Goal: Task Accomplishment & Management: Use online tool/utility

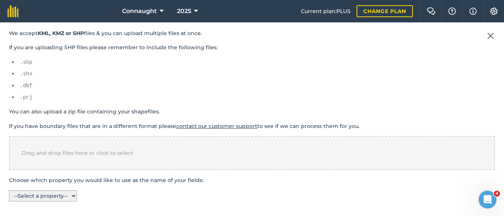
scroll to position [49, 0]
drag, startPoint x: 71, startPoint y: 160, endPoint x: 242, endPoint y: 164, distance: 170.8
click at [242, 164] on div "Drag and drop files here or click to select" at bounding box center [252, 153] width 487 height 34
click at [77, 149] on div "Drag and drop files here or click to select" at bounding box center [252, 153] width 487 height 34
click at [75, 198] on select "-- Select a property -- name" at bounding box center [43, 195] width 68 height 11
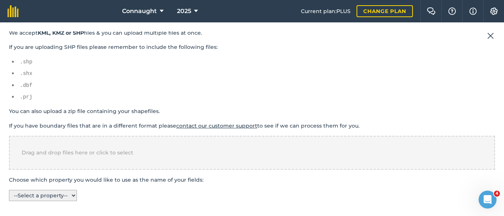
select select "name"
click at [9, 190] on select "-- Select a property -- name" at bounding box center [43, 195] width 68 height 11
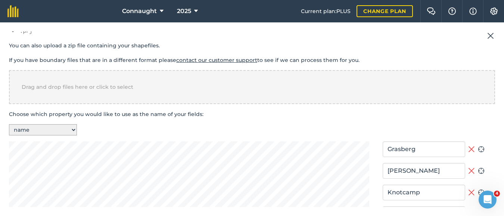
scroll to position [273, 0]
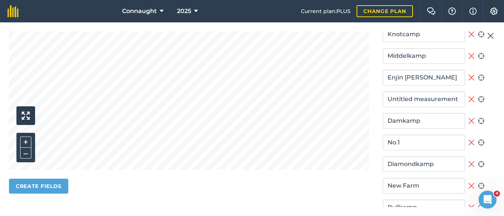
click at [45, 188] on button "Create fields" at bounding box center [38, 186] width 59 height 15
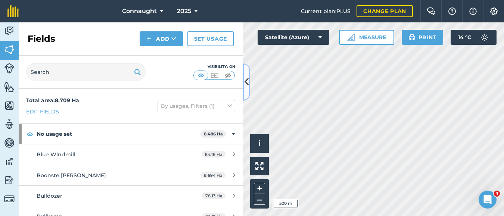
click at [247, 93] on button at bounding box center [246, 82] width 7 height 37
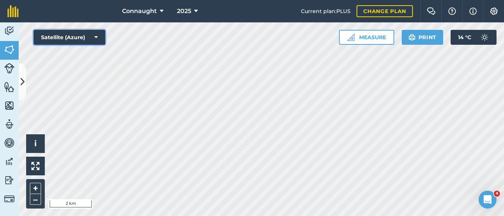
click at [97, 37] on icon at bounding box center [96, 37] width 3 height 7
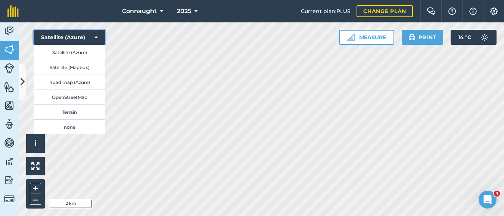
click at [97, 37] on icon at bounding box center [96, 37] width 3 height 7
